Goal: Task Accomplishment & Management: Complete application form

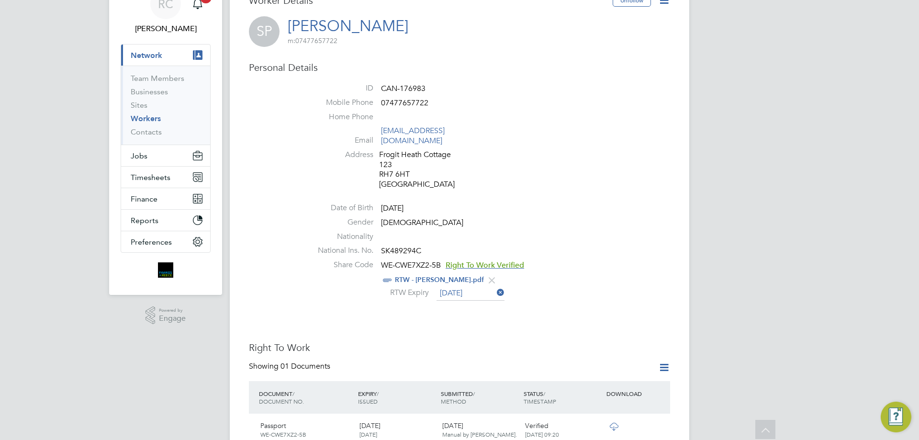
scroll to position [335, 0]
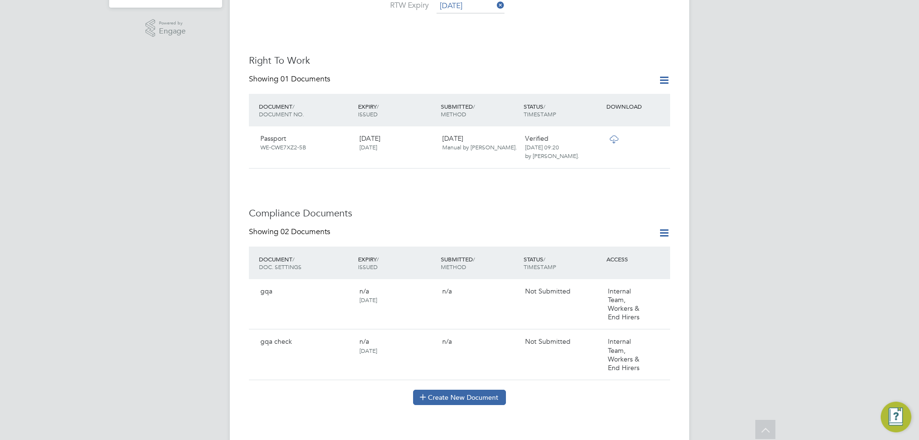
drag, startPoint x: 443, startPoint y: 387, endPoint x: 454, endPoint y: 389, distance: 11.3
click at [443, 390] on button "Create New Document" at bounding box center [459, 397] width 93 height 15
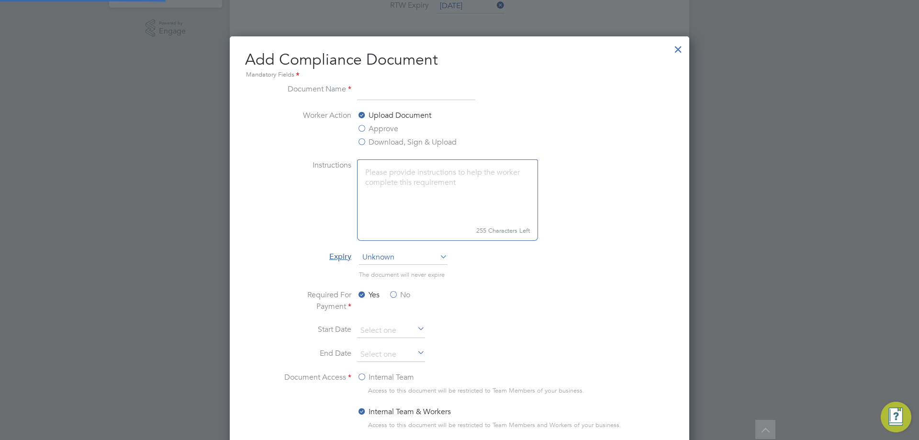
scroll to position [503, 460]
type input "traffic [PERSON_NAME] card"
click at [359, 132] on label "Approve" at bounding box center [377, 128] width 41 height 11
click at [0, 0] on input "Approve" at bounding box center [0, 0] width 0 height 0
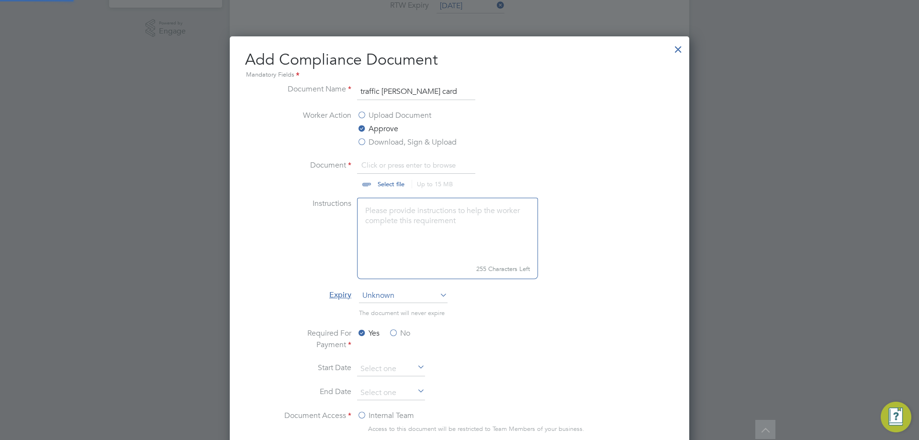
click at [371, 133] on label "Approve" at bounding box center [377, 128] width 41 height 11
click at [0, 0] on input "Approve" at bounding box center [0, 0] width 0 height 0
click at [384, 181] on input "file" at bounding box center [400, 173] width 150 height 29
type input "C:\fakepath\traffic [PERSON_NAME].jpg"
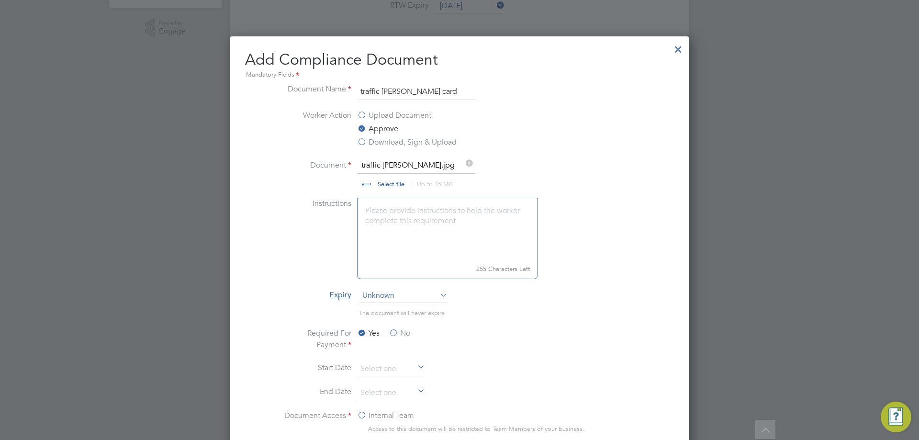
drag, startPoint x: 401, startPoint y: 331, endPoint x: 406, endPoint y: 329, distance: 5.8
click at [401, 332] on label "No" at bounding box center [400, 332] width 22 height 11
click at [0, 0] on input "No" at bounding box center [0, 0] width 0 height 0
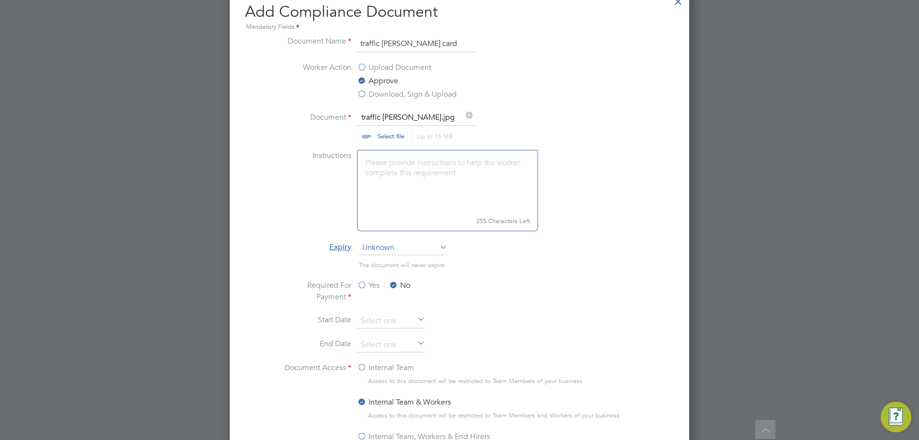
scroll to position [574, 0]
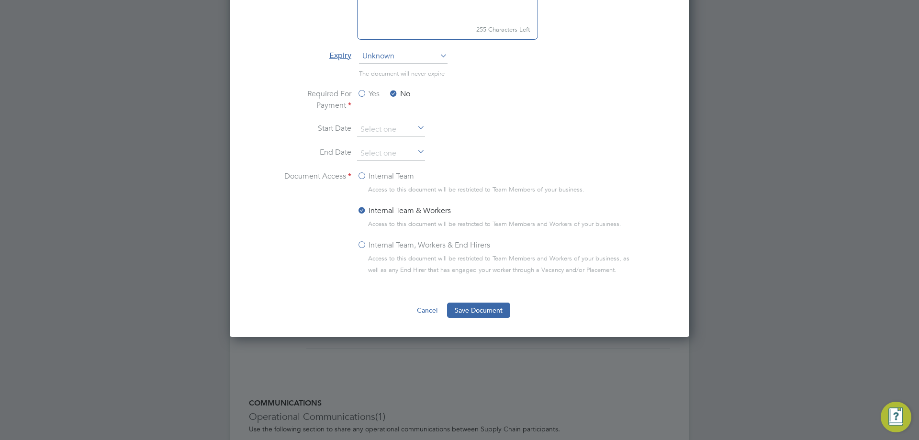
click at [380, 259] on span "Access to this document will be restricted to Team Members and Workers of your …" at bounding box center [503, 264] width 271 height 23
click at [367, 251] on div "Internal Team, Workers & End Hirers" at bounding box center [498, 245] width 282 height 13
click at [381, 246] on label "Internal Team, Workers & End Hirers" at bounding box center [423, 244] width 133 height 11
click at [0, 0] on input "Internal Team, Workers & End Hirers" at bounding box center [0, 0] width 0 height 0
click at [485, 310] on button "Save Document" at bounding box center [478, 309] width 63 height 15
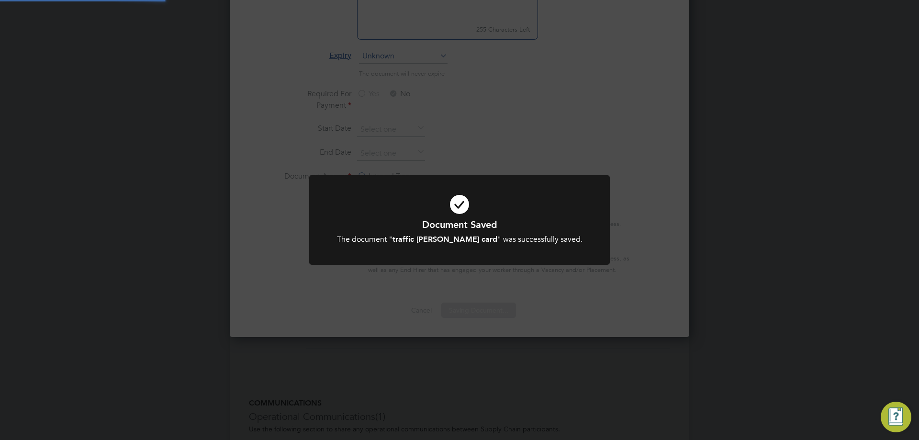
click at [706, 175] on div "Document Saved The document " traffic [PERSON_NAME] card " was successfully sav…" at bounding box center [459, 220] width 919 height 440
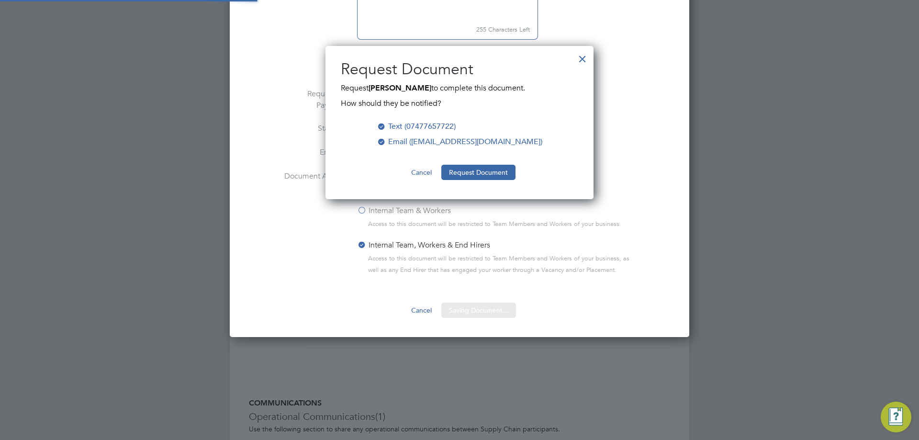
scroll to position [154, 268]
click at [480, 173] on div "All Workers Worker Payment History Tasks Activity Logs Worker Payment History T…" at bounding box center [459, 27] width 459 height 1189
click at [481, 172] on button "Request Document" at bounding box center [478, 172] width 74 height 15
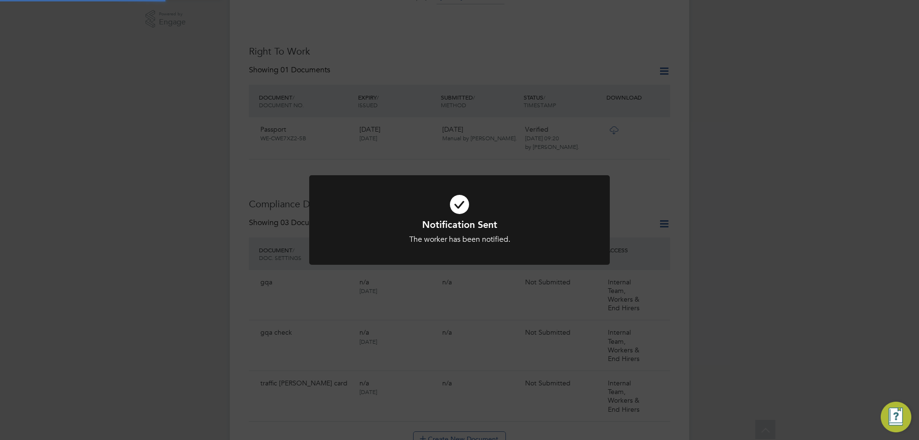
click at [732, 175] on div "Notification Sent The worker has been notified. Cancel Okay" at bounding box center [459, 220] width 919 height 440
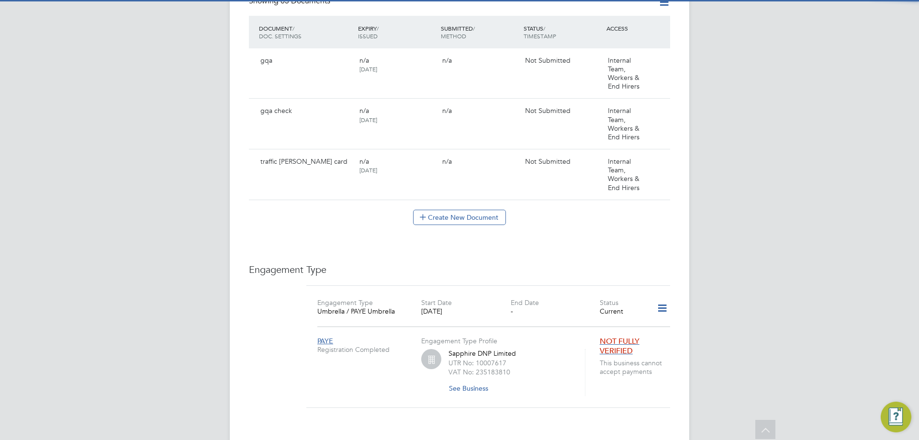
scroll to position [574, 0]
